Goal: Task Accomplishment & Management: Use online tool/utility

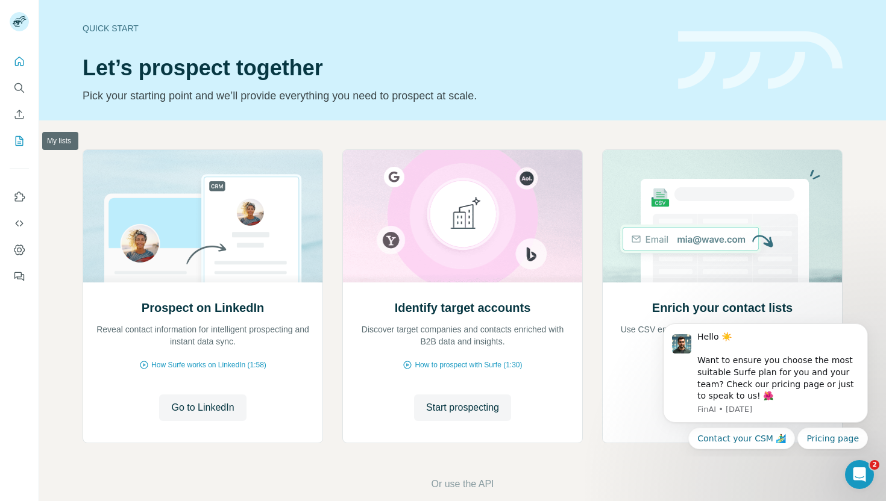
click at [20, 142] on icon "My lists" at bounding box center [20, 140] width 6 height 8
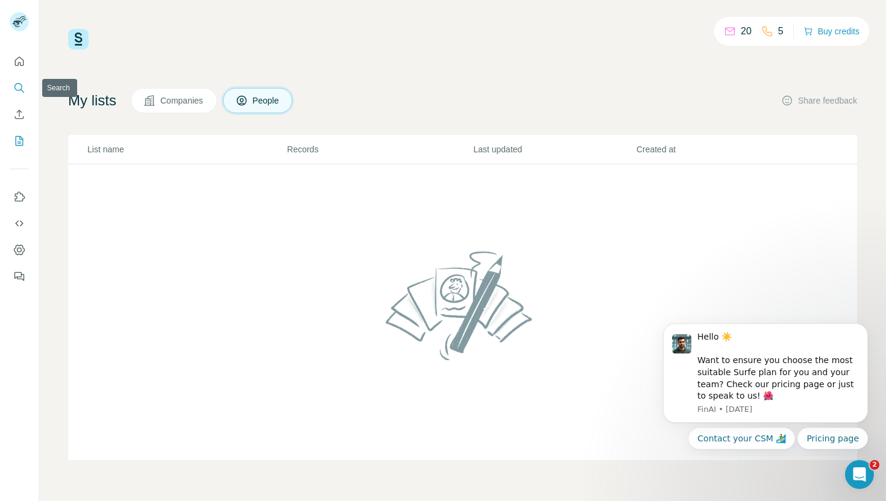
click at [20, 84] on icon "Search" at bounding box center [18, 87] width 8 height 8
click at [21, 55] on button "Quick start" at bounding box center [19, 62] width 19 height 22
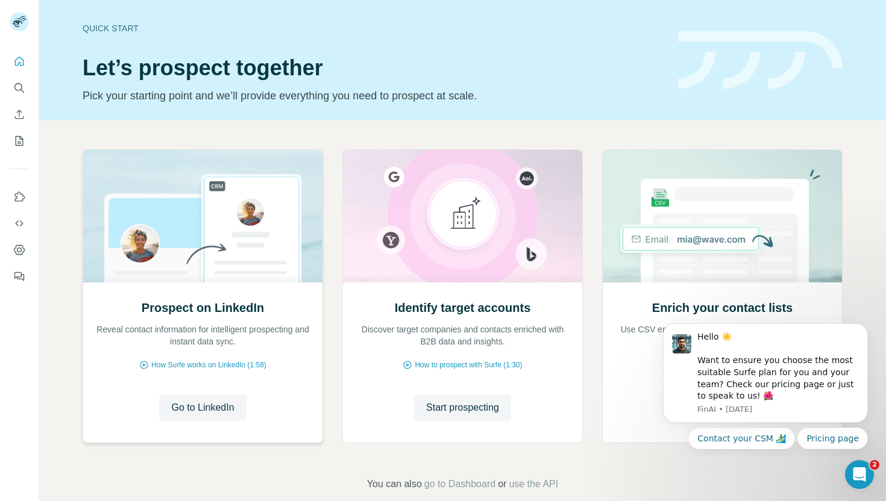
scroll to position [19, 0]
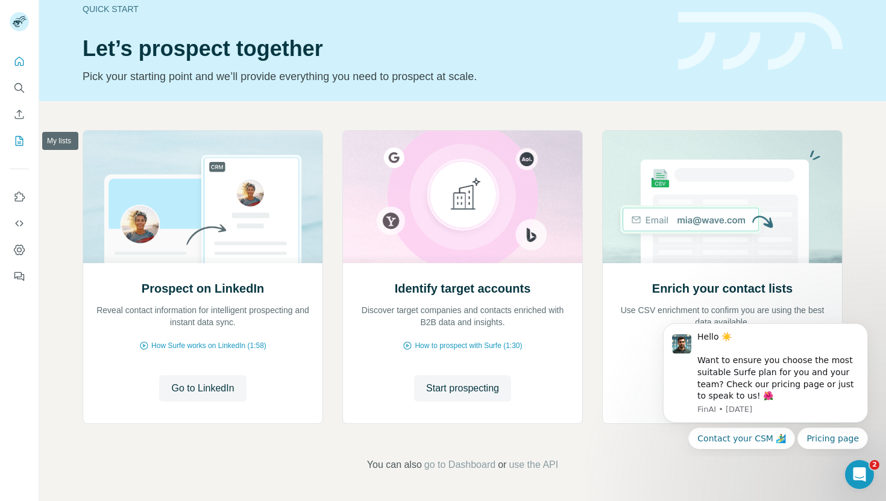
click at [10, 132] on button "My lists" at bounding box center [19, 141] width 19 height 22
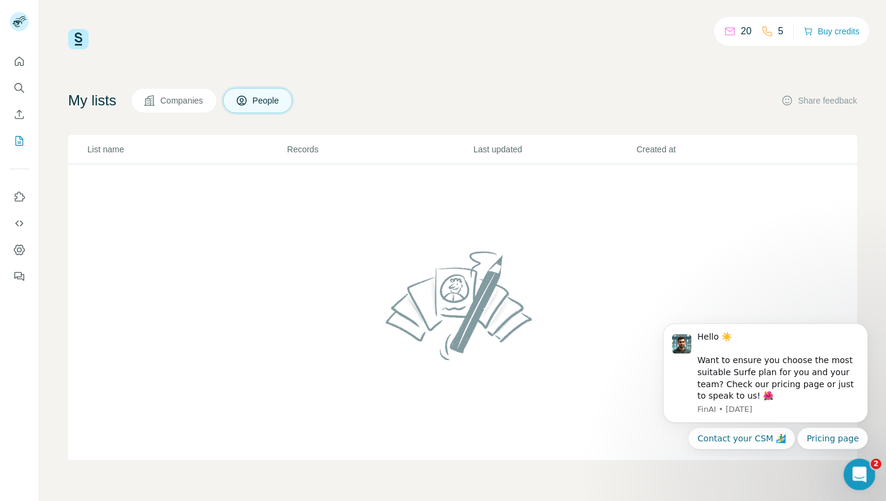
click at [852, 474] on icon "Open Intercom Messenger" at bounding box center [858, 474] width 20 height 20
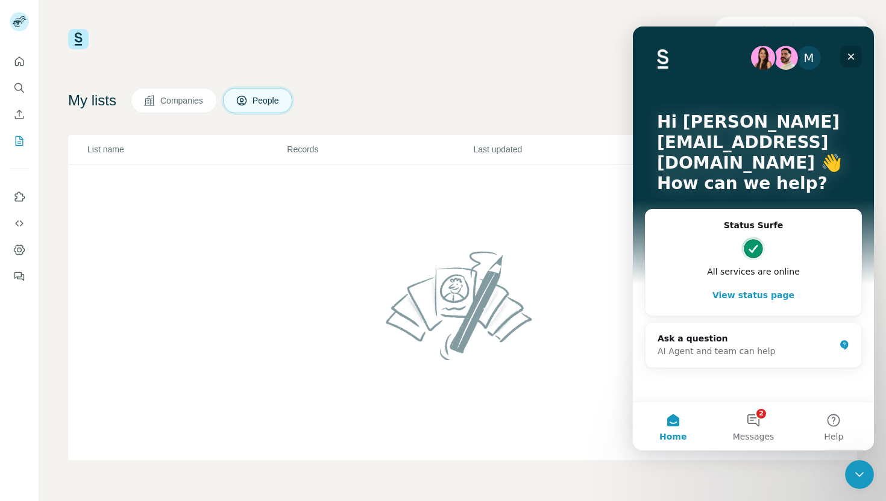
click at [852, 66] on div "Close" at bounding box center [851, 57] width 22 height 22
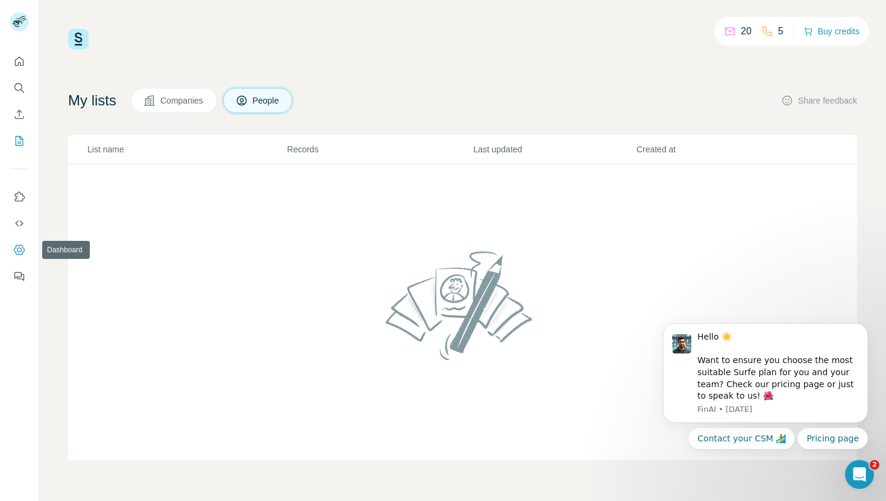
click at [17, 253] on icon "Dashboard" at bounding box center [19, 250] width 12 height 12
click at [11, 114] on button "Enrich CSV" at bounding box center [19, 115] width 19 height 22
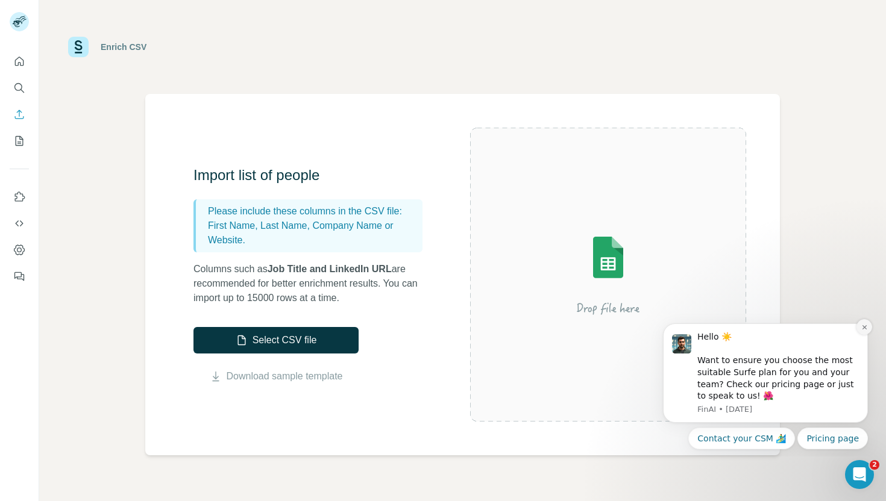
click at [861, 332] on button "Dismiss notification" at bounding box center [865, 327] width 16 height 16
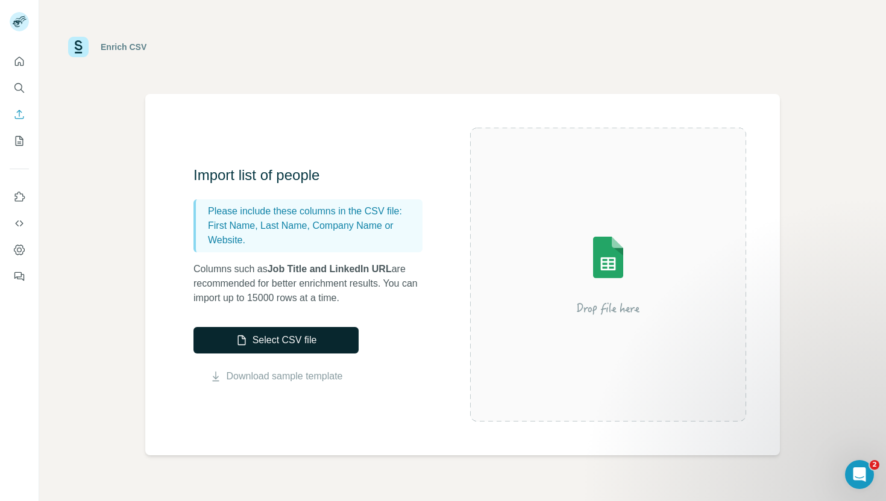
click at [296, 336] on button "Select CSV file" at bounding box center [275, 340] width 165 height 27
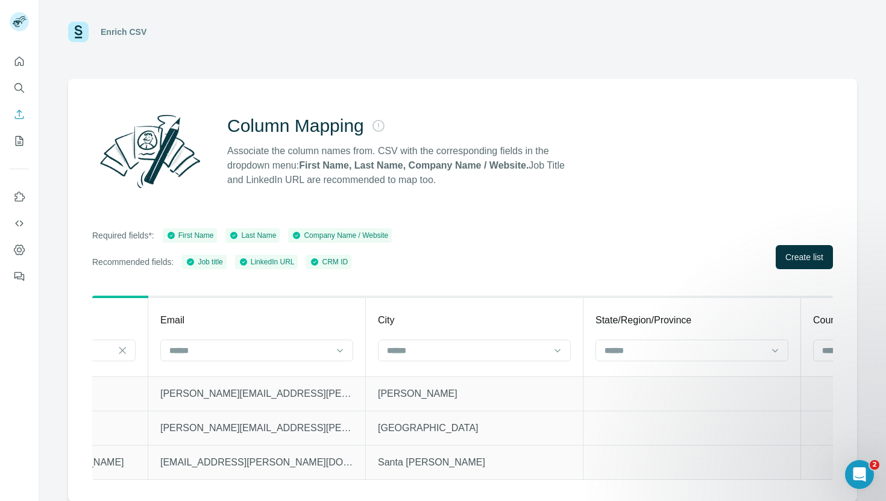
scroll to position [0, 1587]
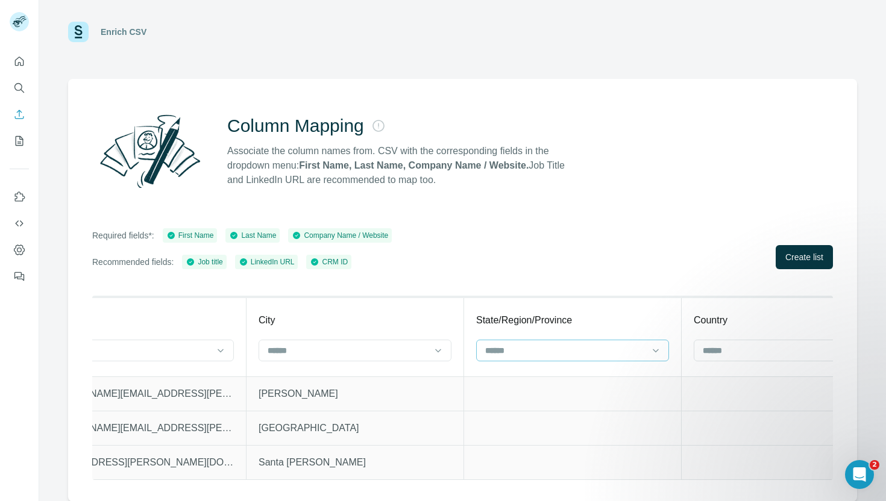
click at [512, 350] on input at bounding box center [565, 350] width 163 height 13
click at [403, 353] on input at bounding box center [347, 350] width 163 height 13
click at [357, 401] on td "[PERSON_NAME]" at bounding box center [356, 394] width 218 height 34
click at [288, 390] on p "[PERSON_NAME]" at bounding box center [355, 394] width 193 height 14
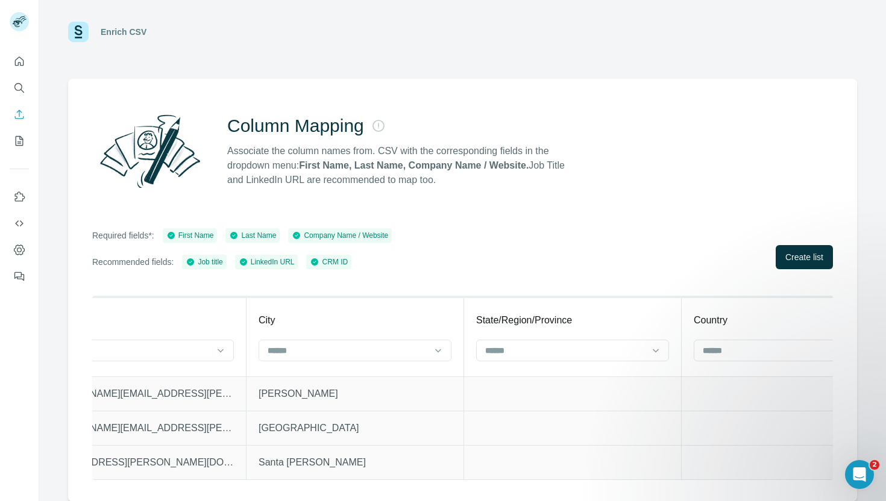
click at [288, 390] on p "[PERSON_NAME]" at bounding box center [355, 394] width 193 height 14
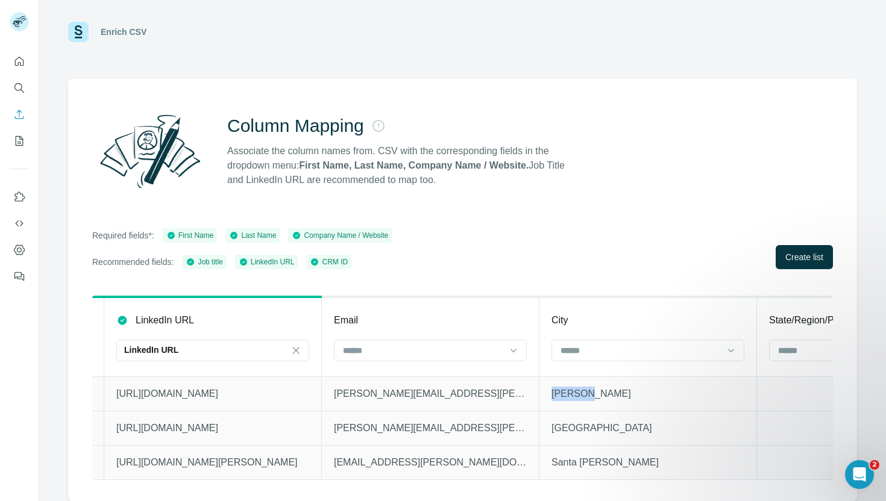
scroll to position [0, 1353]
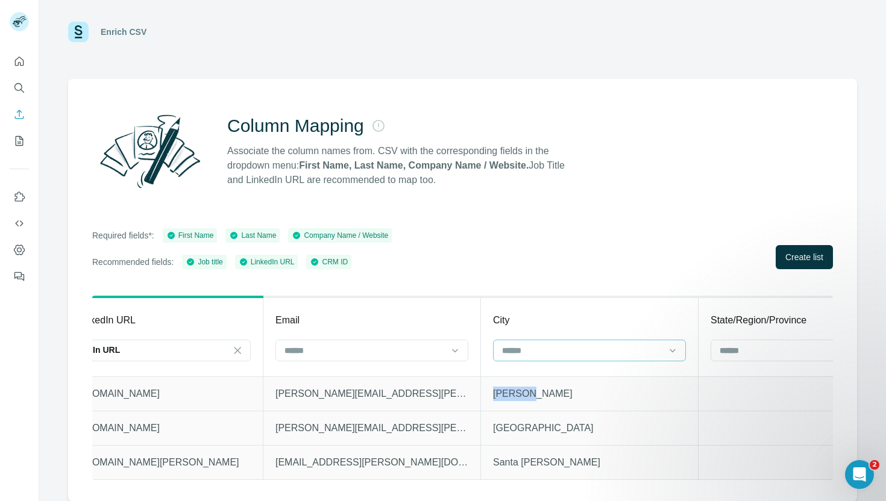
click at [493, 349] on div at bounding box center [589, 351] width 193 height 22
type input "****"
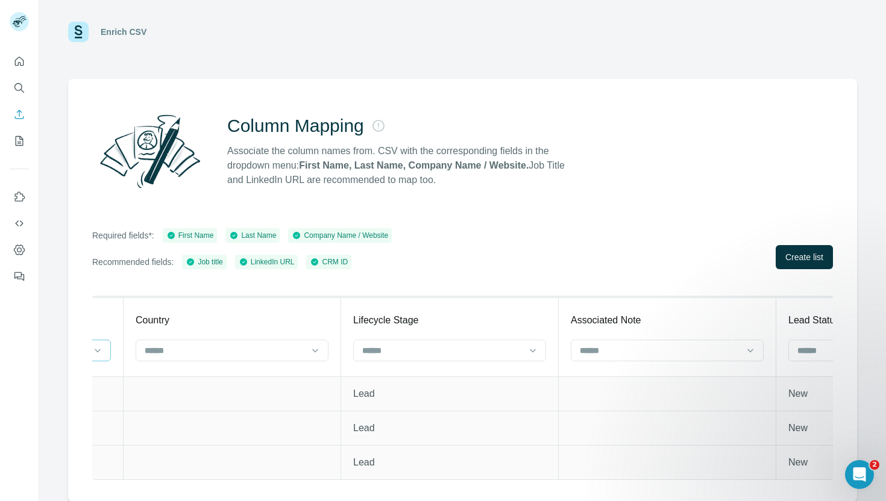
scroll to position [14, 0]
click at [497, 360] on div at bounding box center [442, 351] width 163 height 20
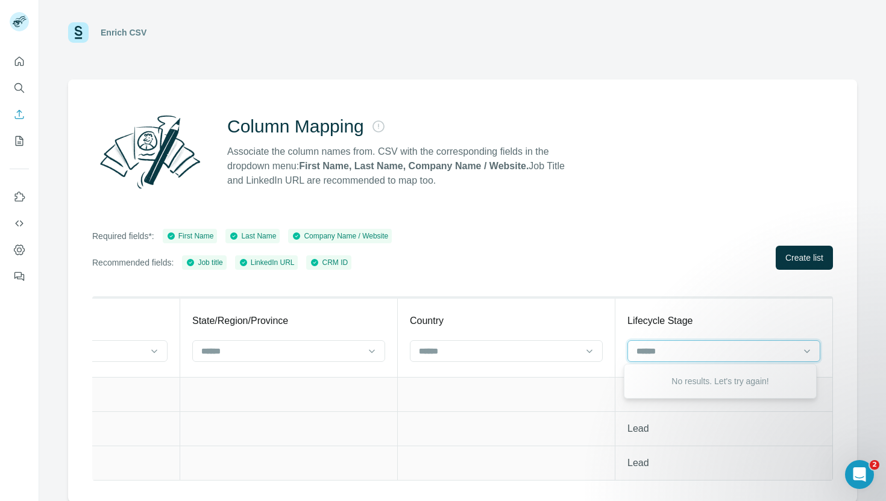
scroll to position [0, 1456]
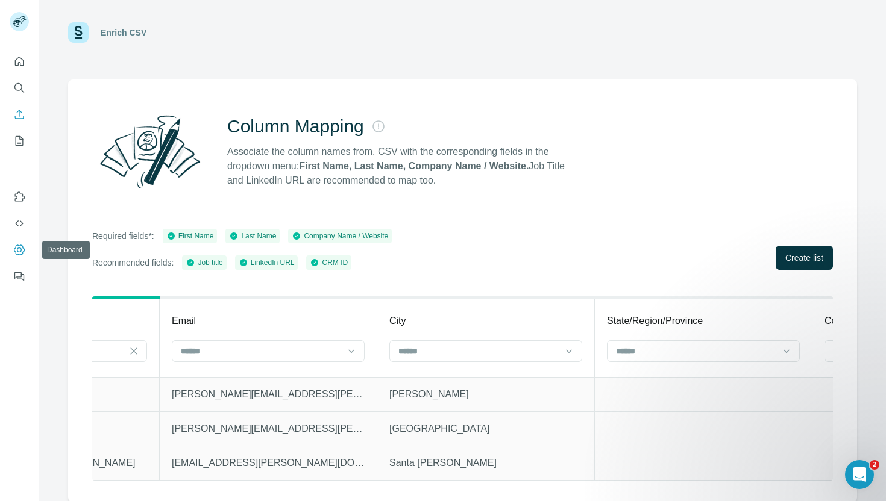
click at [15, 245] on icon "Dashboard" at bounding box center [19, 250] width 12 height 12
